Goal: Register for event/course

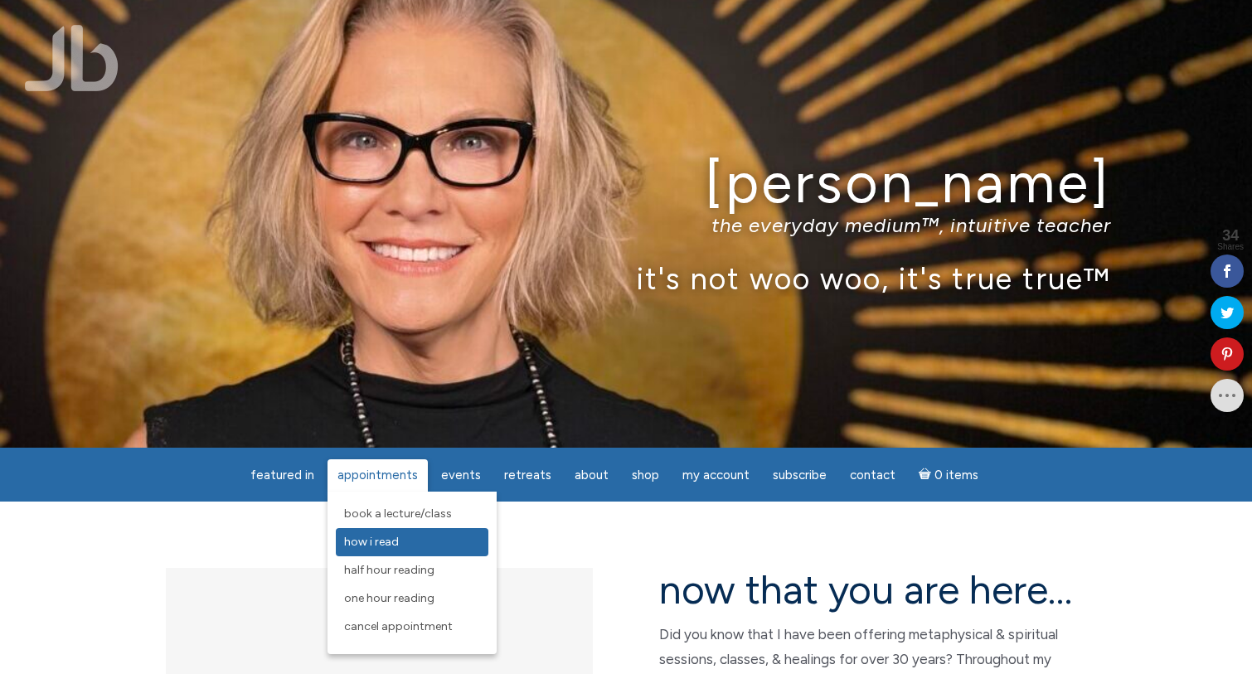
click at [395, 547] on span "How I Read" at bounding box center [371, 542] width 55 height 14
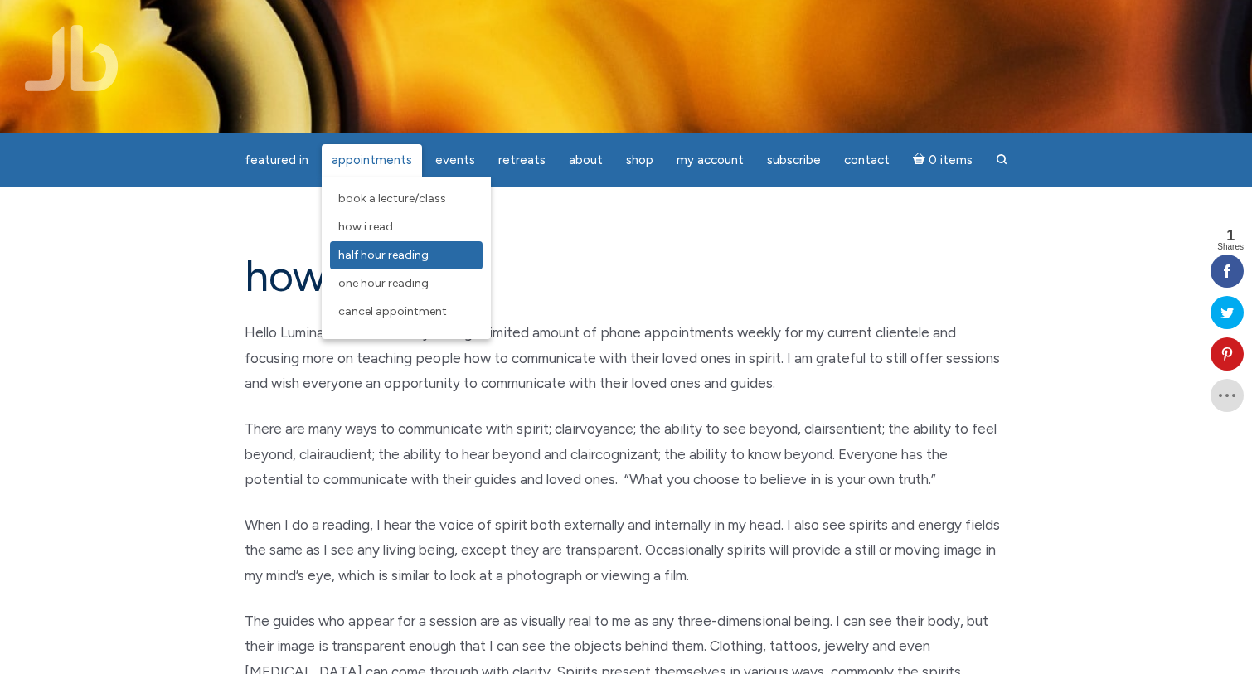
click at [409, 250] on span "Half Hour Reading" at bounding box center [383, 255] width 90 height 14
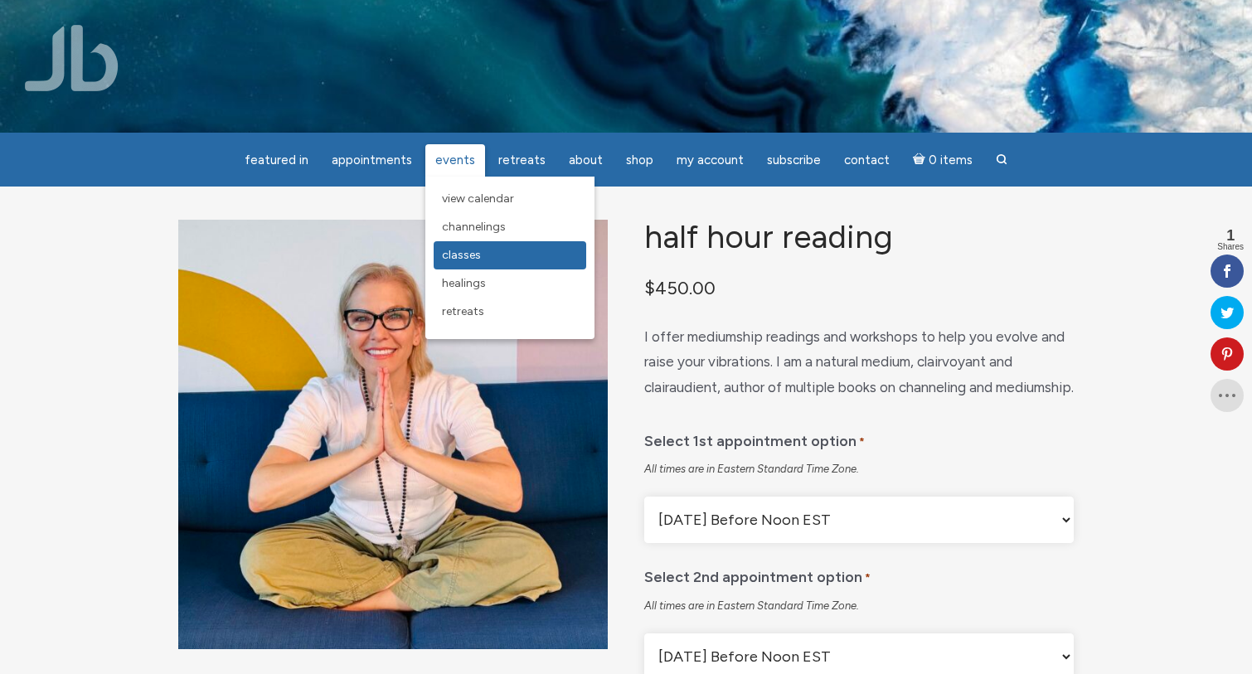
click at [458, 252] on span "Classes" at bounding box center [461, 255] width 39 height 14
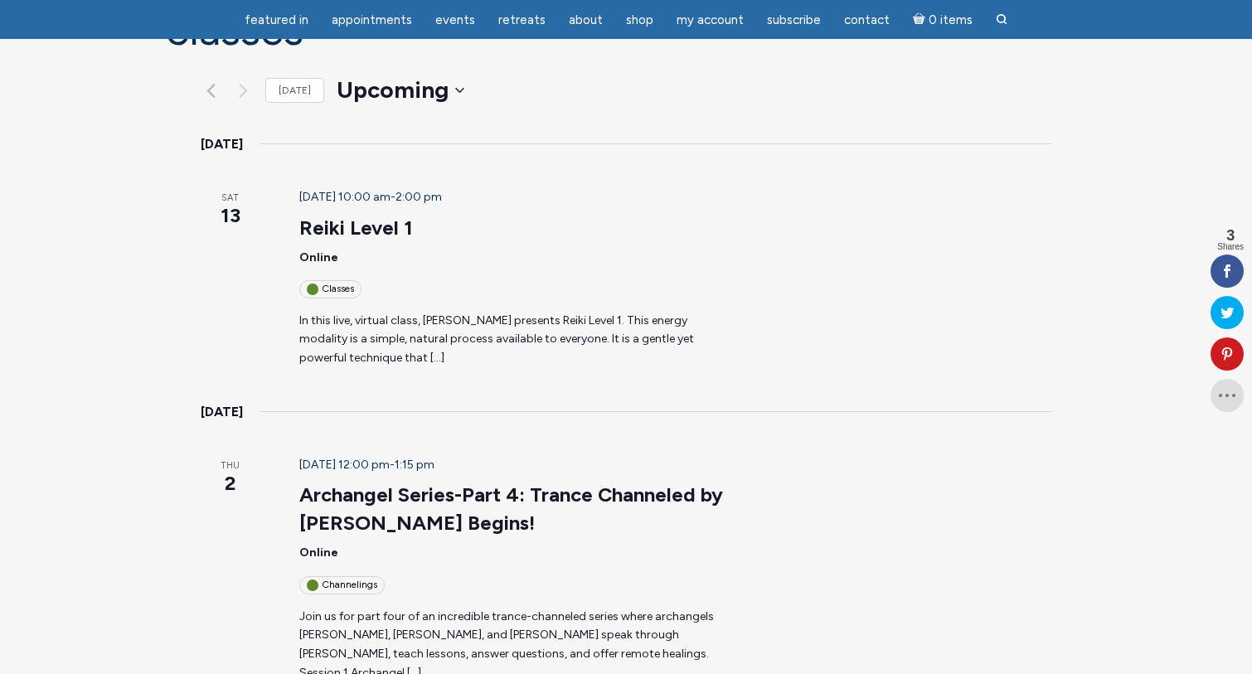
scroll to position [182, 0]
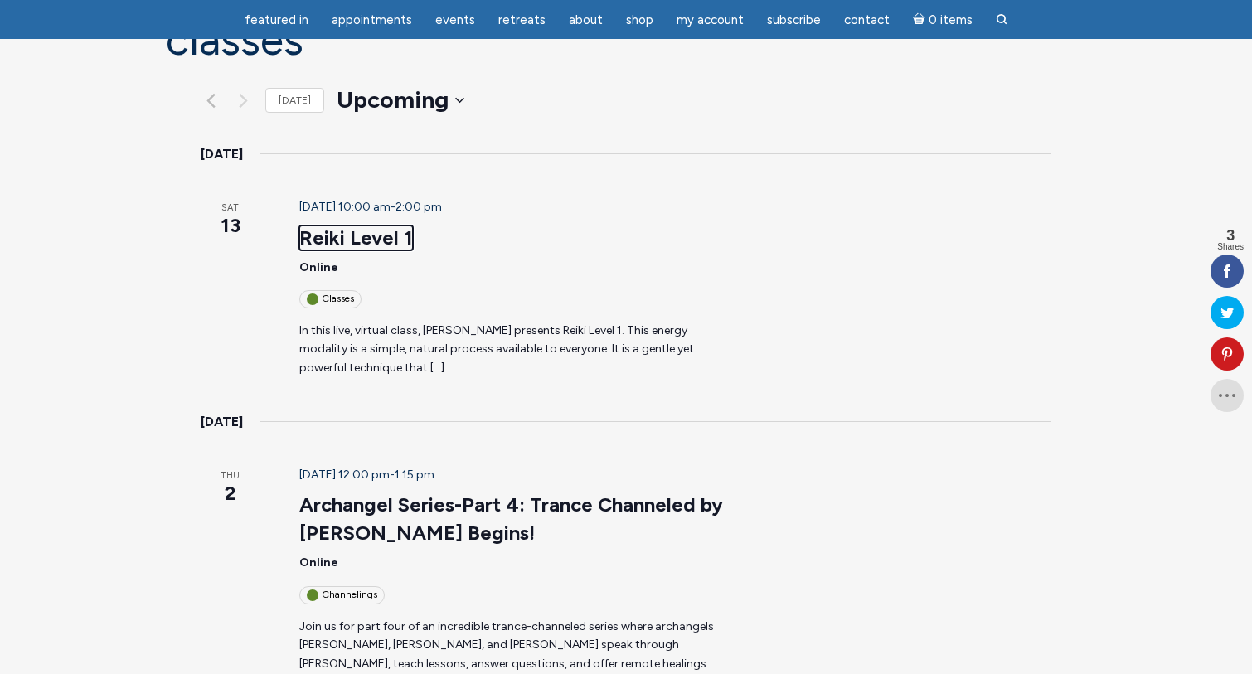
click at [334, 225] on link "Reiki Level 1" at bounding box center [356, 237] width 114 height 25
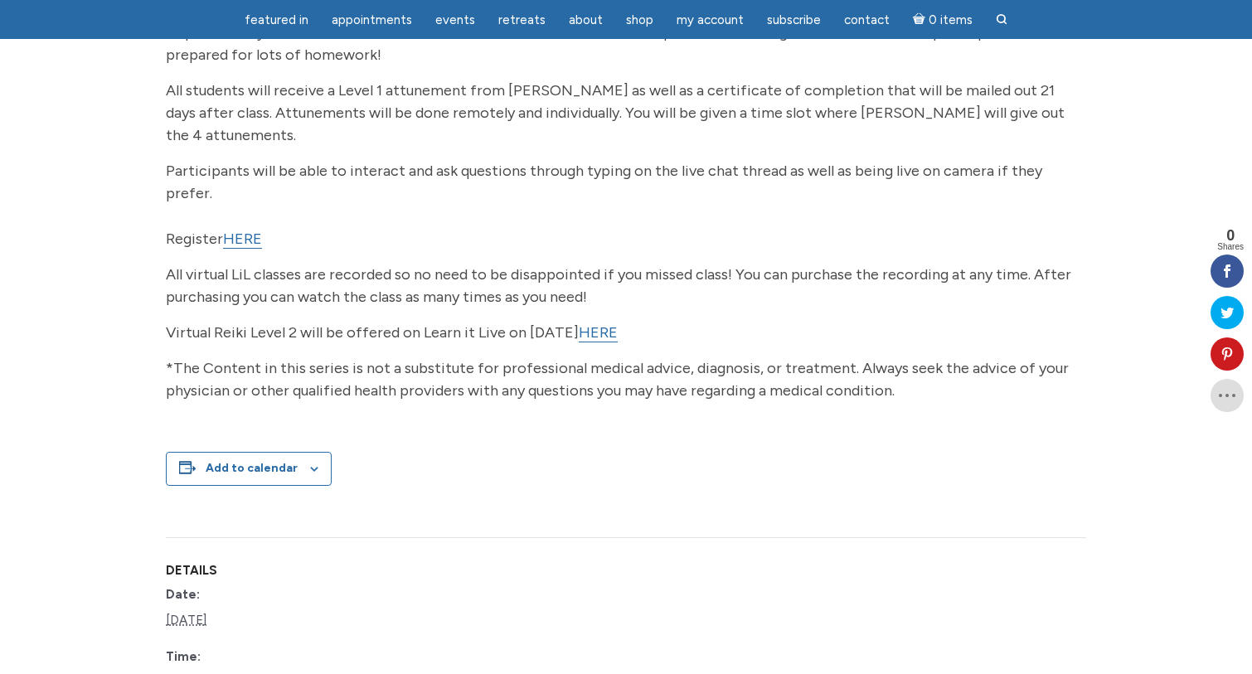
scroll to position [109, 0]
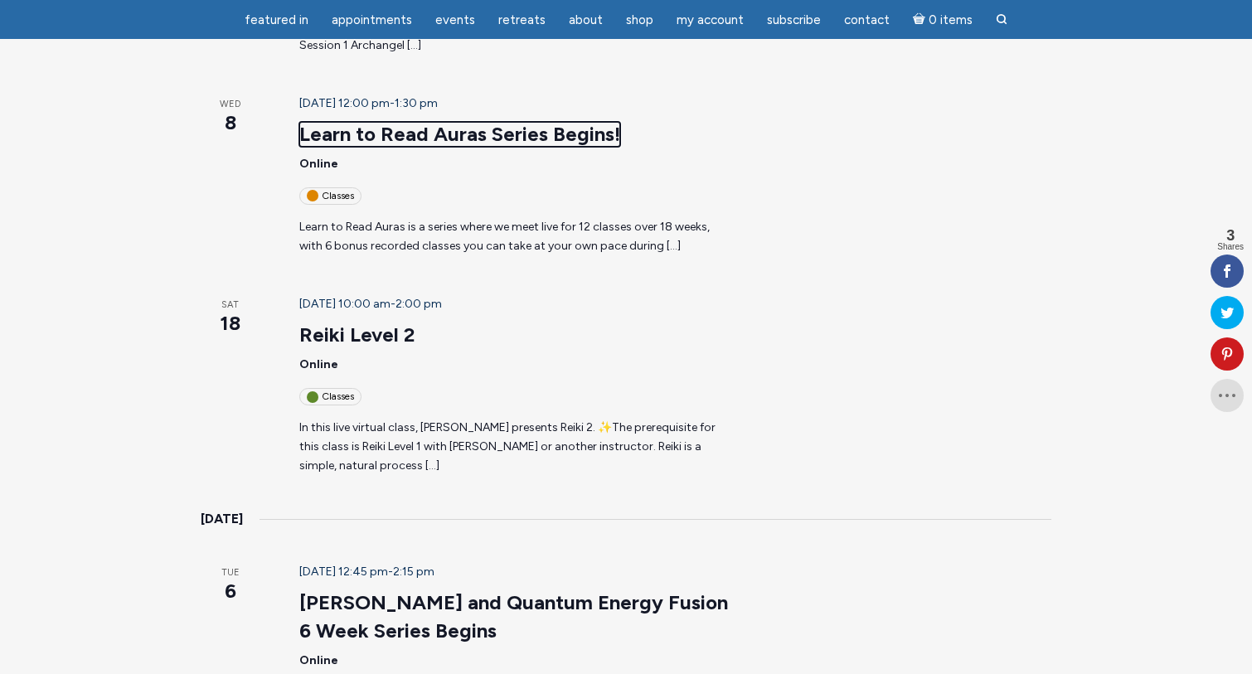
scroll to position [827, 0]
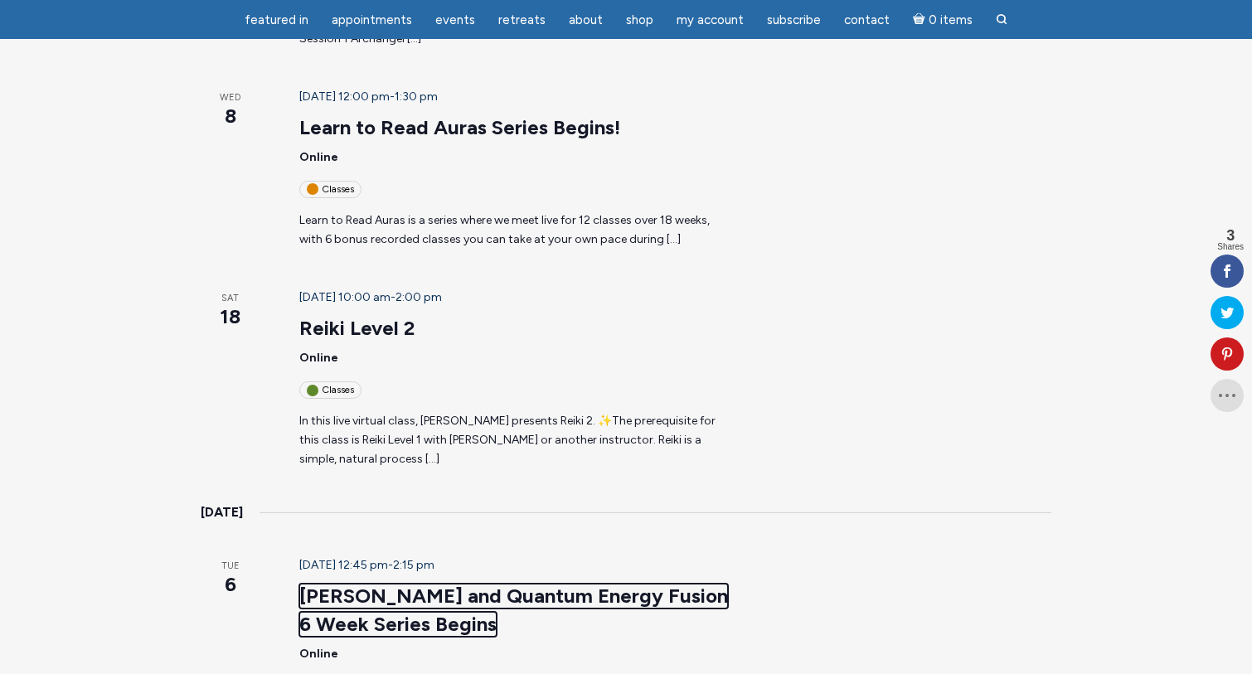
click at [512, 584] on link "[PERSON_NAME] and Quantum Energy Fusion 6 Week Series Begins" at bounding box center [513, 610] width 429 height 53
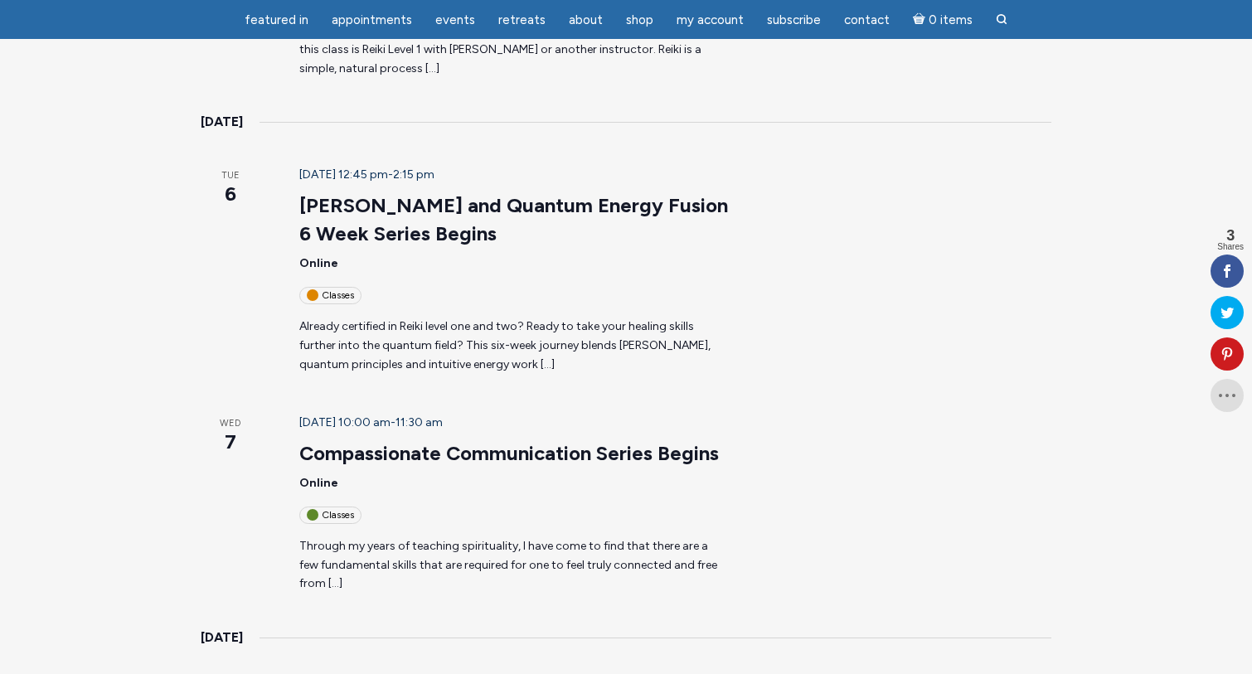
scroll to position [1220, 0]
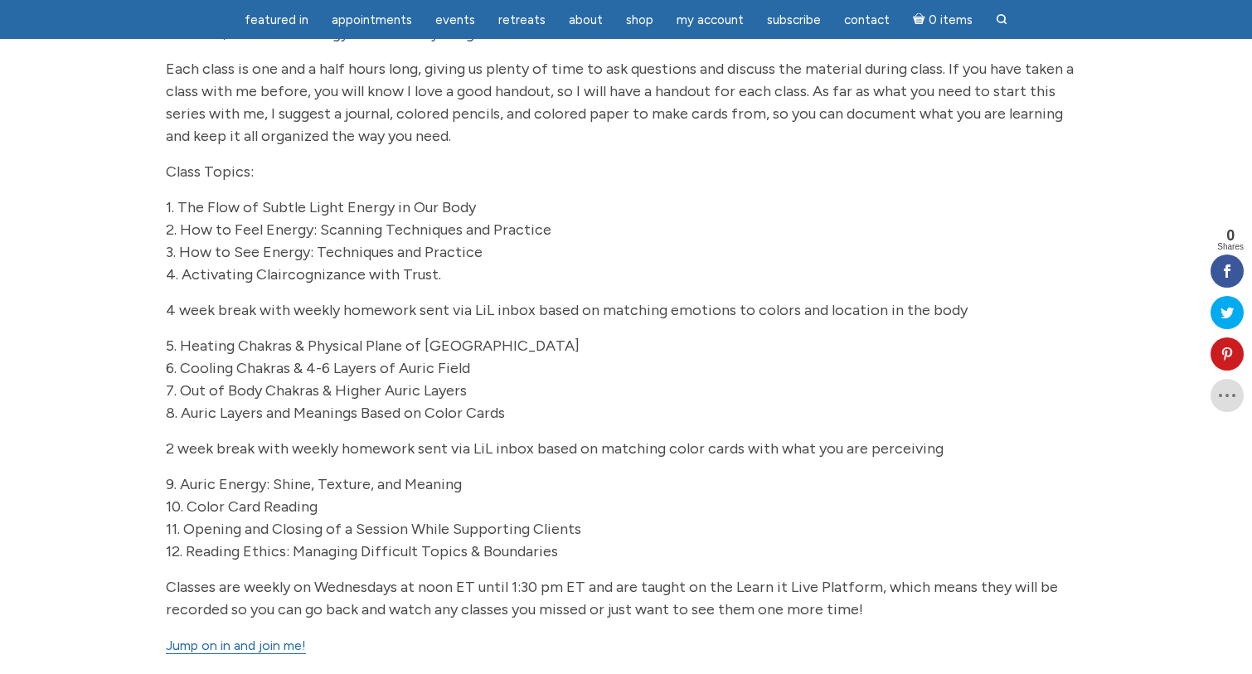
scroll to position [516, 0]
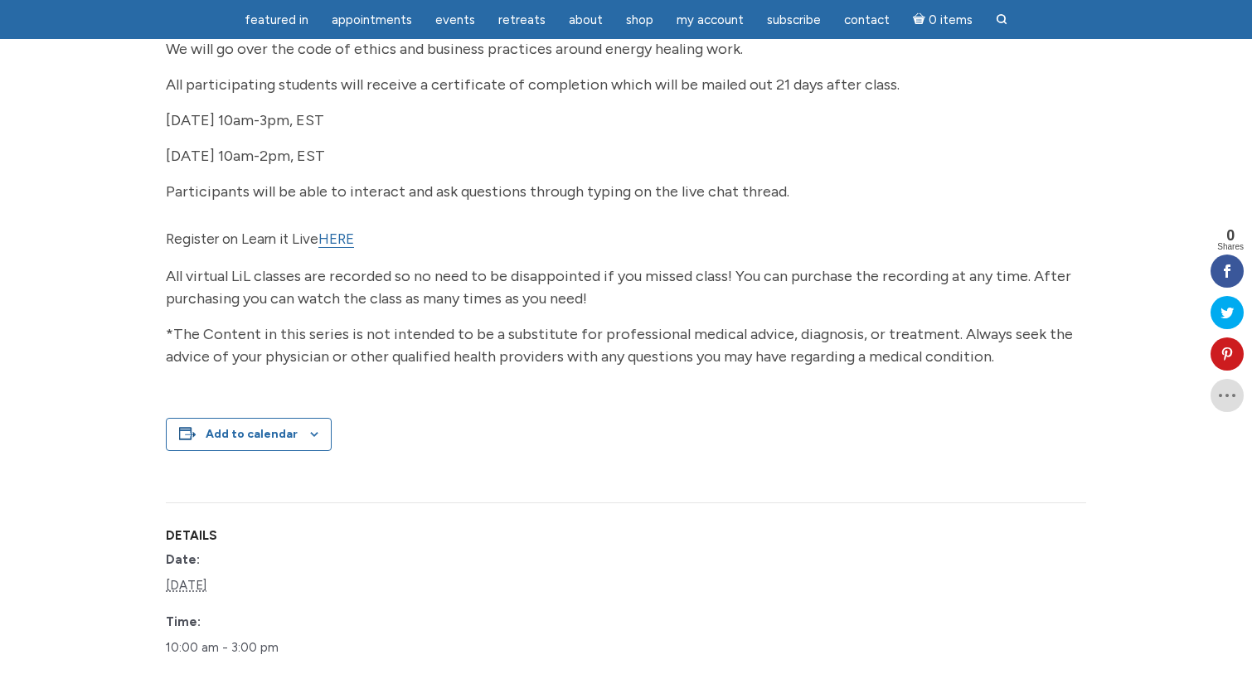
scroll to position [405, 0]
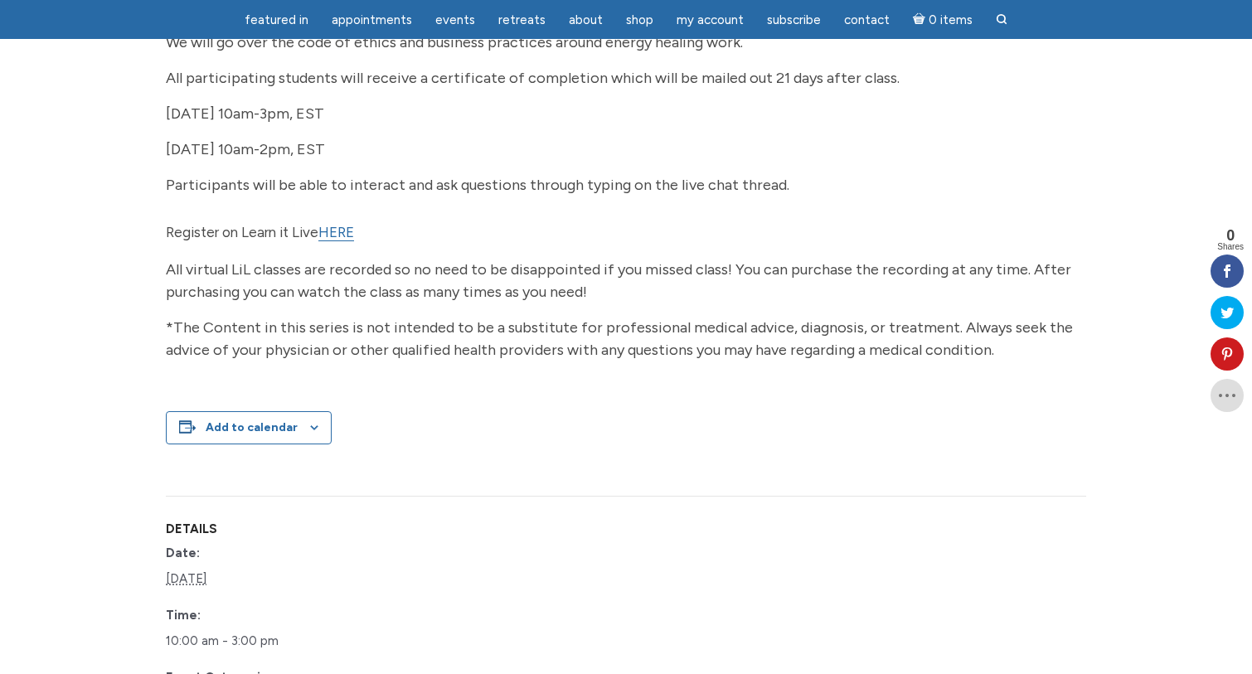
click at [328, 241] on link "HERE" at bounding box center [336, 232] width 36 height 17
